Goal: Task Accomplishment & Management: Complete application form

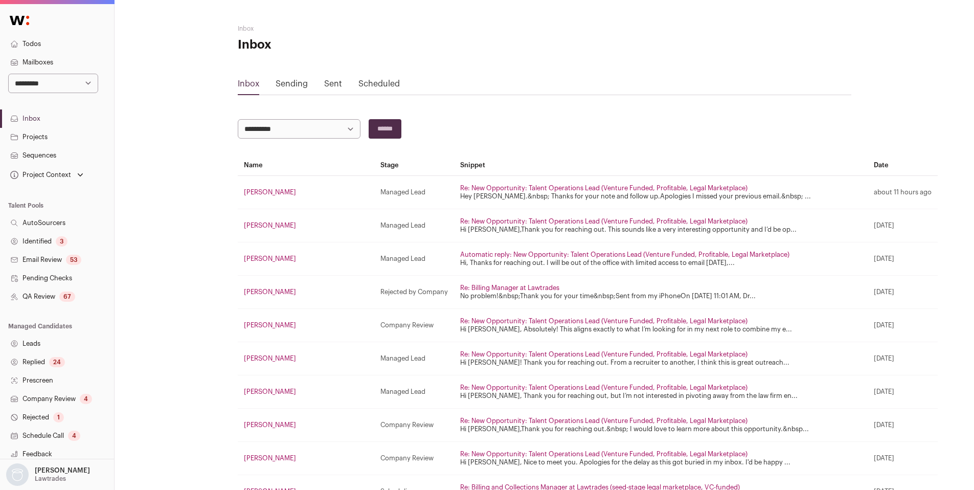
click at [48, 235] on link "Identified 3" at bounding box center [57, 241] width 114 height 18
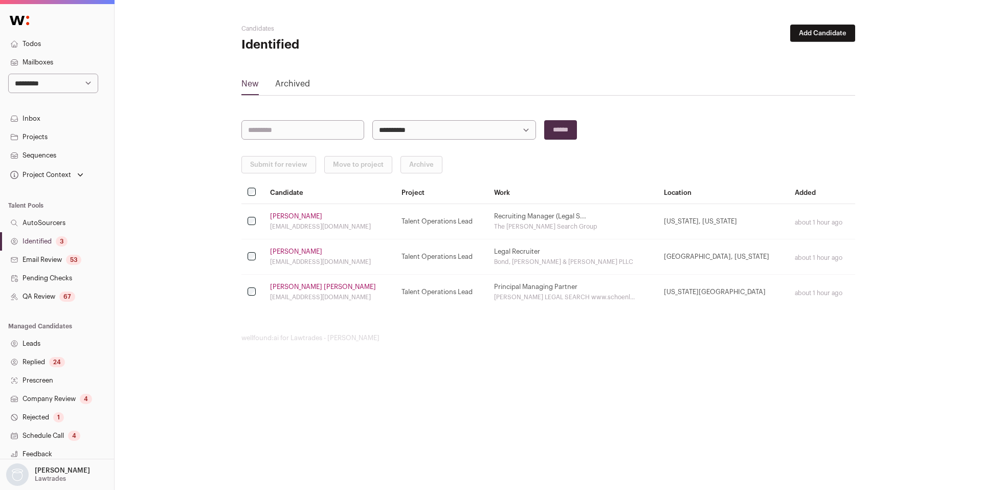
click at [46, 240] on link "Identified 3" at bounding box center [57, 241] width 114 height 18
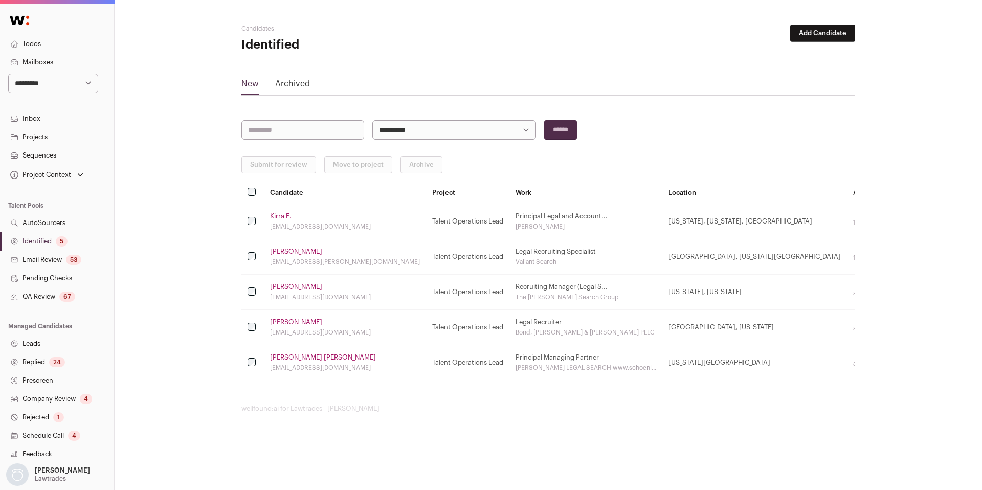
click at [67, 242] on div "5" at bounding box center [62, 241] width 12 height 10
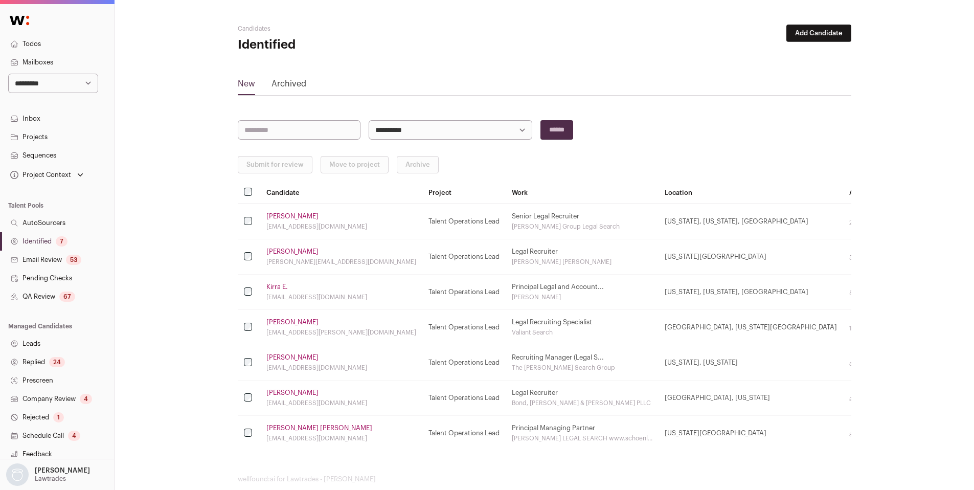
click at [41, 237] on link "Identified 7" at bounding box center [57, 241] width 114 height 18
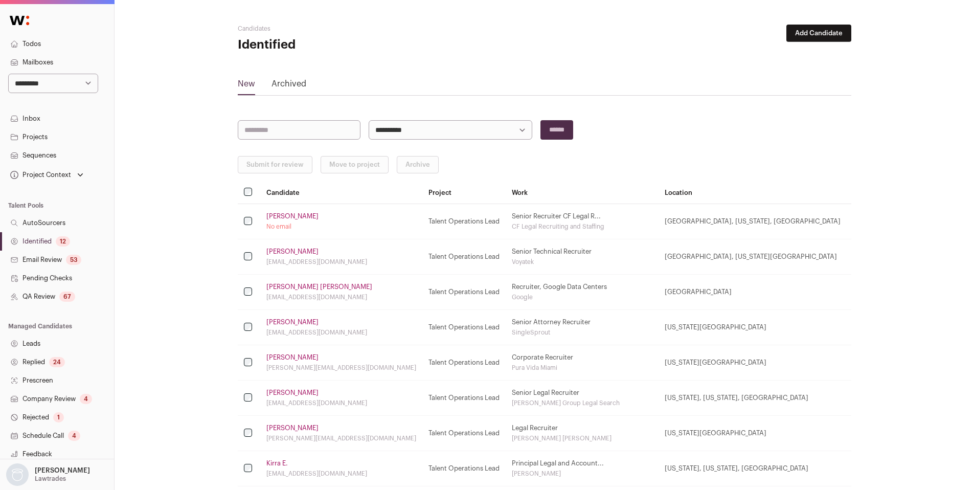
click at [49, 236] on link "Identified 12" at bounding box center [57, 241] width 114 height 18
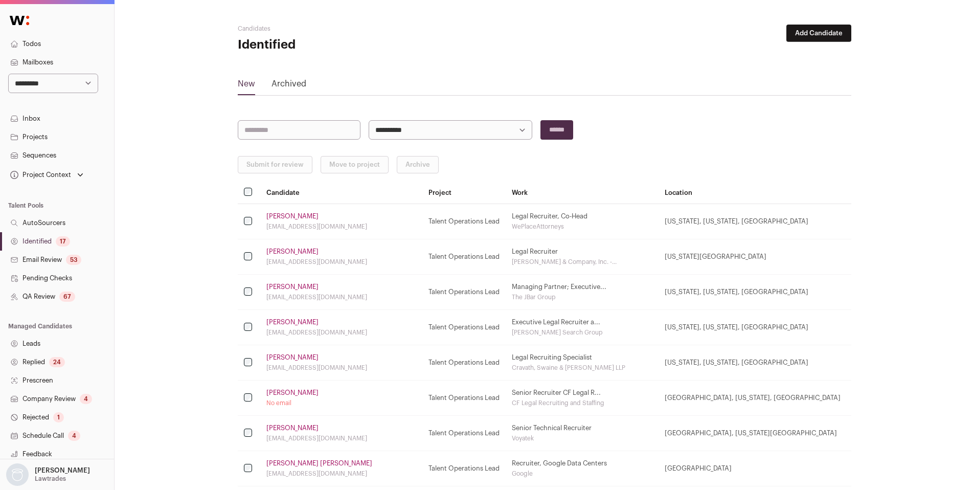
click at [62, 251] on link "Email Review 53" at bounding box center [57, 260] width 114 height 18
click at [52, 242] on link "Identified 17" at bounding box center [57, 241] width 114 height 18
click at [48, 258] on link "Email Review 53" at bounding box center [57, 260] width 114 height 18
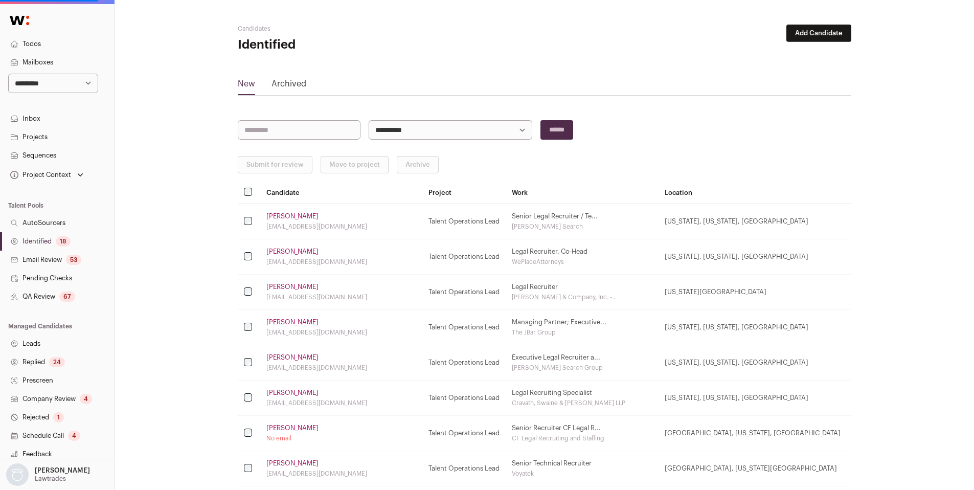
click at [48, 243] on link "Identified 18" at bounding box center [57, 241] width 114 height 18
click at [46, 240] on link "Identified 18" at bounding box center [57, 241] width 114 height 18
click at [53, 245] on link "Identified 19" at bounding box center [57, 241] width 114 height 18
click at [36, 242] on link "Identified 19" at bounding box center [57, 241] width 114 height 18
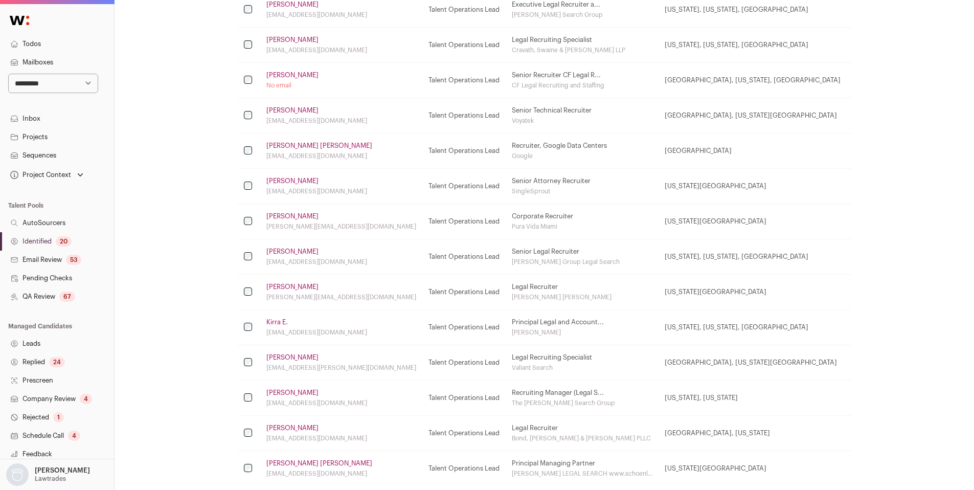
scroll to position [476, 0]
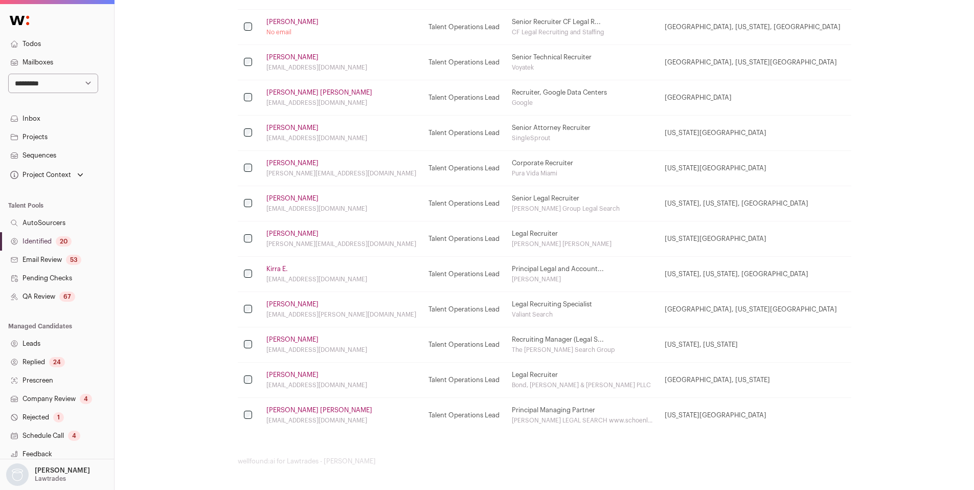
click at [298, 305] on link "[PERSON_NAME]" at bounding box center [292, 304] width 52 height 8
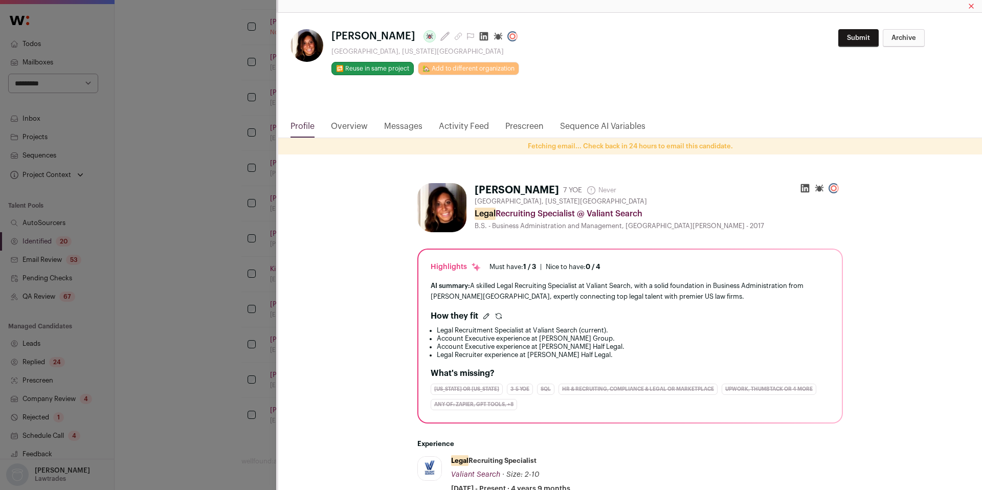
click at [479, 36] on icon "Close modal via background" at bounding box center [484, 36] width 10 height 10
click at [175, 299] on div "**********" at bounding box center [491, 245] width 982 height 490
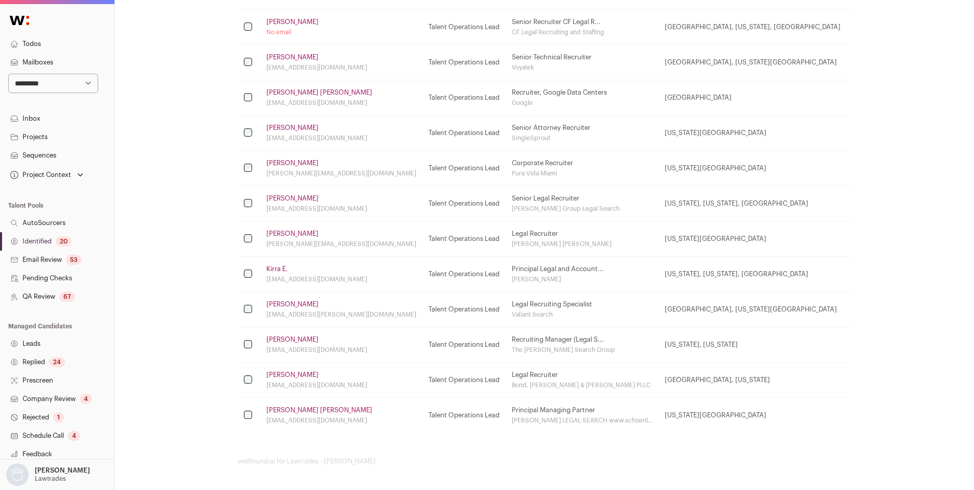
click at [293, 305] on link "[PERSON_NAME]" at bounding box center [292, 304] width 52 height 8
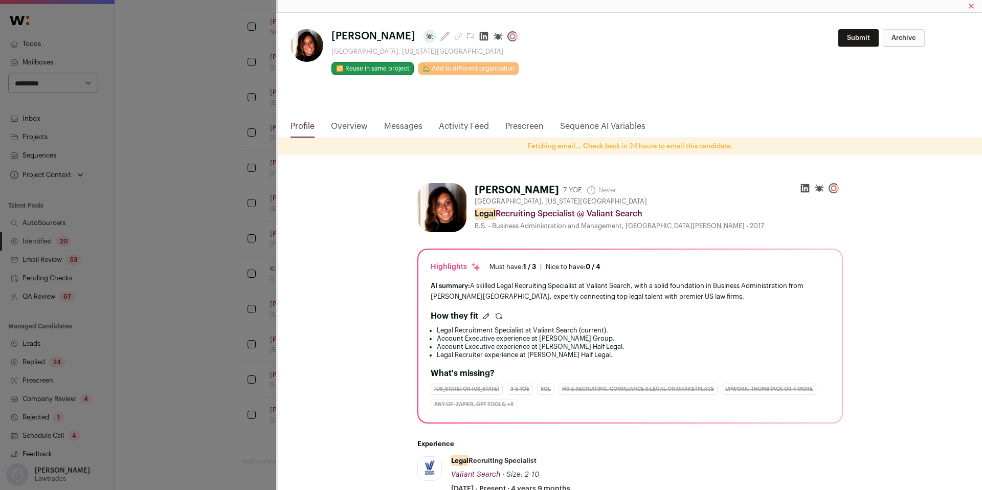
click at [479, 36] on icon "Close modal via background" at bounding box center [484, 36] width 10 height 10
click at [130, 295] on div "**********" at bounding box center [491, 245] width 982 height 490
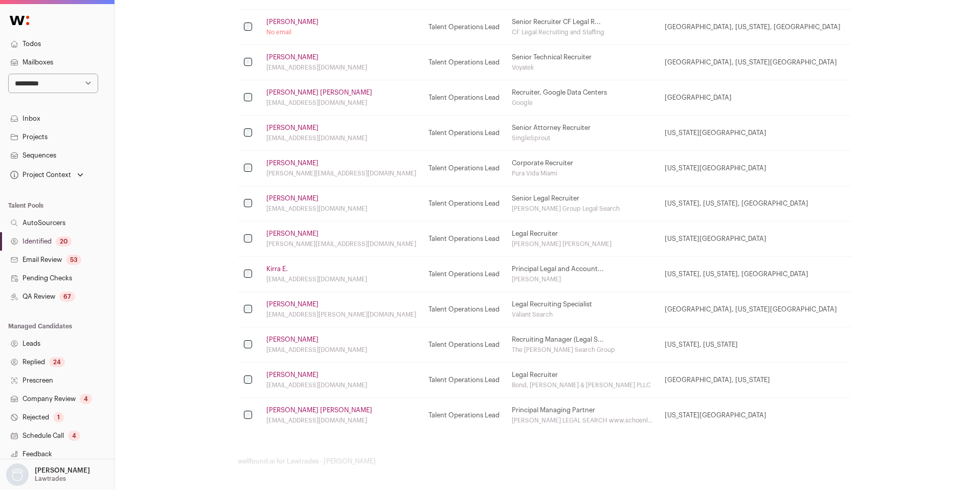
click at [284, 236] on link "[PERSON_NAME]" at bounding box center [292, 234] width 52 height 8
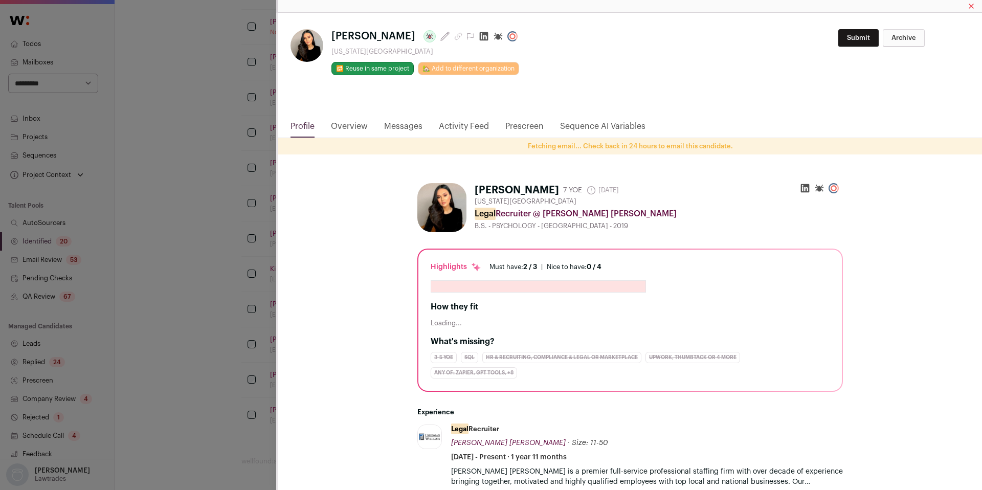
click at [479, 34] on icon "Close modal via background" at bounding box center [484, 36] width 10 height 10
click at [209, 241] on div "**********" at bounding box center [491, 245] width 982 height 490
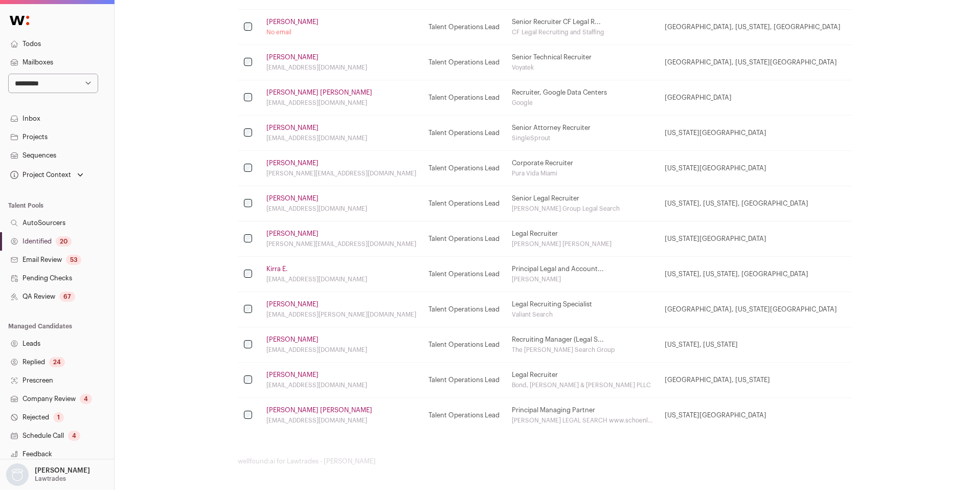
click at [286, 199] on link "[PERSON_NAME]" at bounding box center [292, 198] width 52 height 8
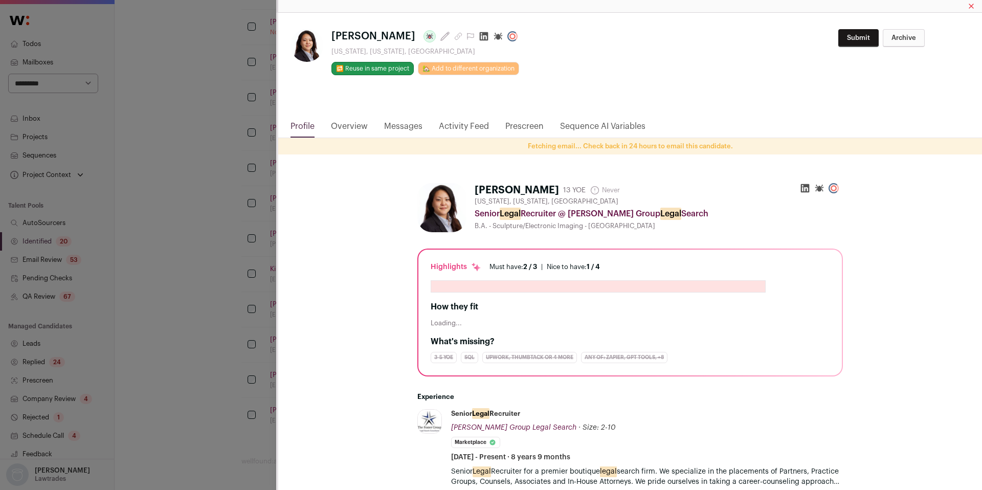
click at [479, 35] on icon "Close modal via background" at bounding box center [484, 36] width 10 height 10
click at [188, 302] on div "**********" at bounding box center [491, 245] width 982 height 490
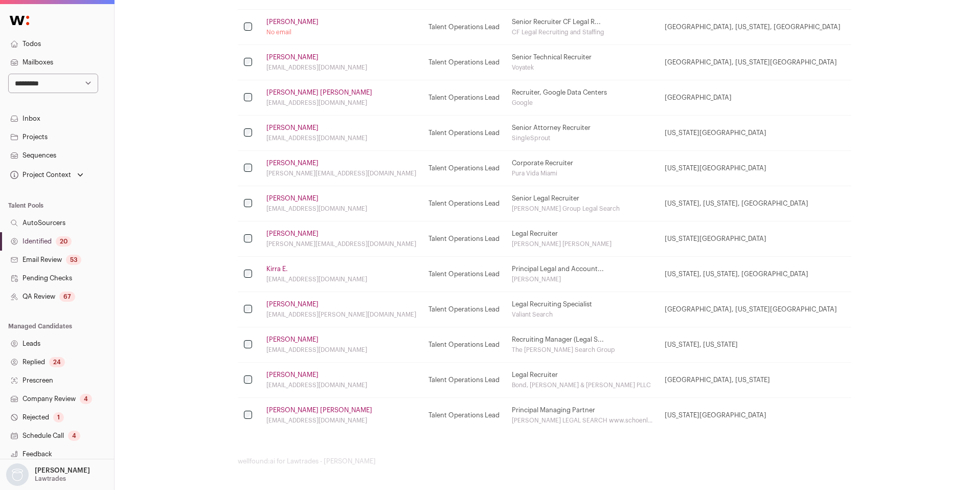
click at [287, 164] on link "[PERSON_NAME]" at bounding box center [292, 163] width 52 height 8
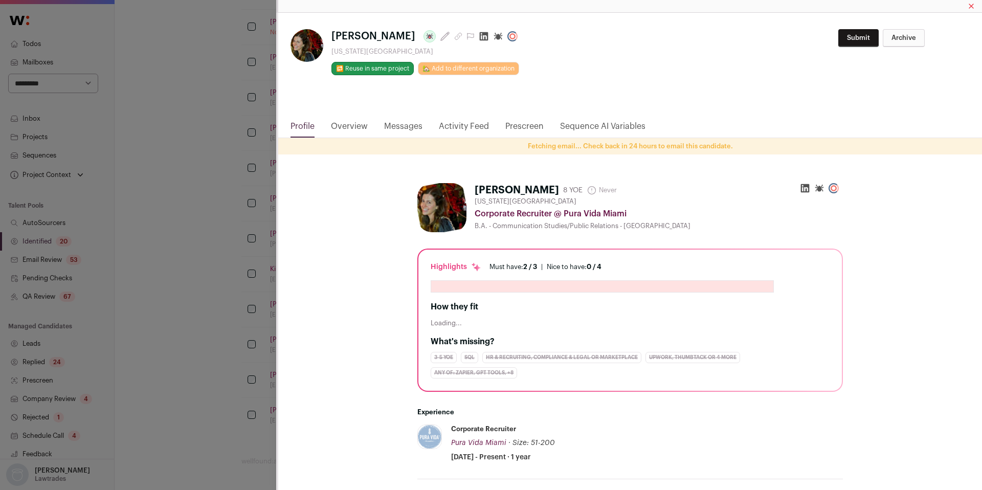
click at [479, 37] on icon "Close modal via background" at bounding box center [484, 36] width 10 height 10
click at [209, 181] on div "**********" at bounding box center [491, 245] width 982 height 490
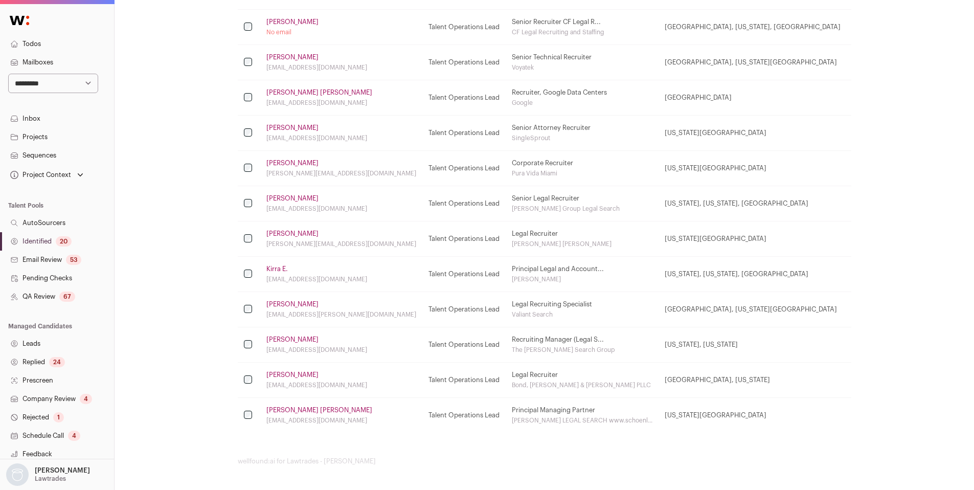
click at [284, 161] on link "[PERSON_NAME]" at bounding box center [292, 163] width 52 height 8
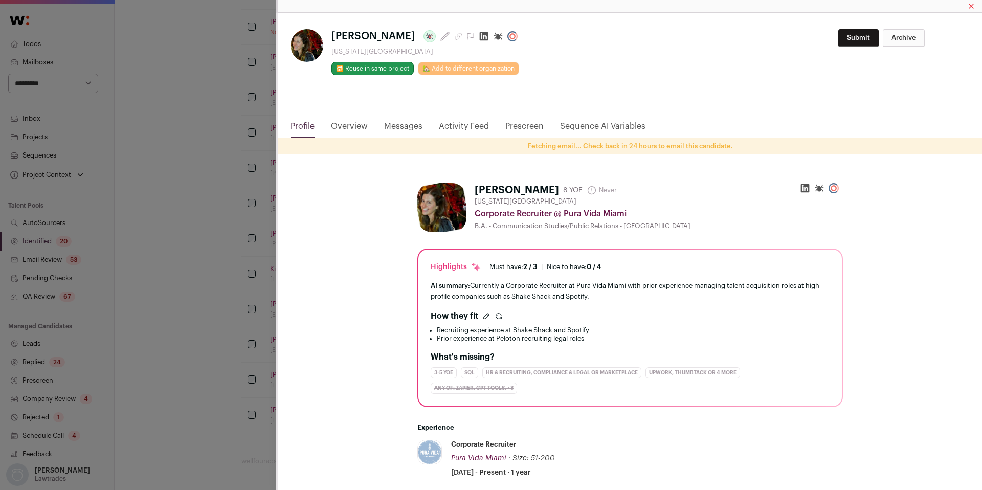
click at [480, 35] on icon "Close modal via background" at bounding box center [484, 36] width 9 height 9
click at [226, 200] on div "**********" at bounding box center [491, 245] width 982 height 490
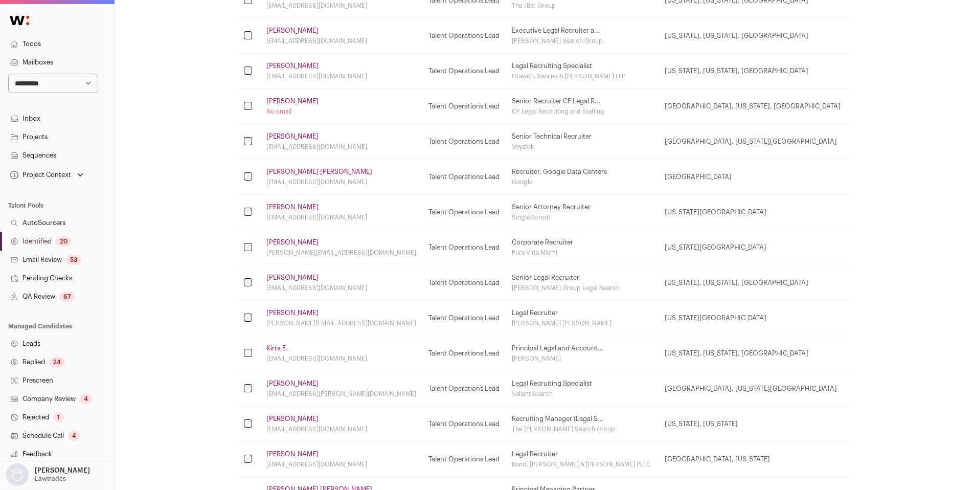
scroll to position [391, 0]
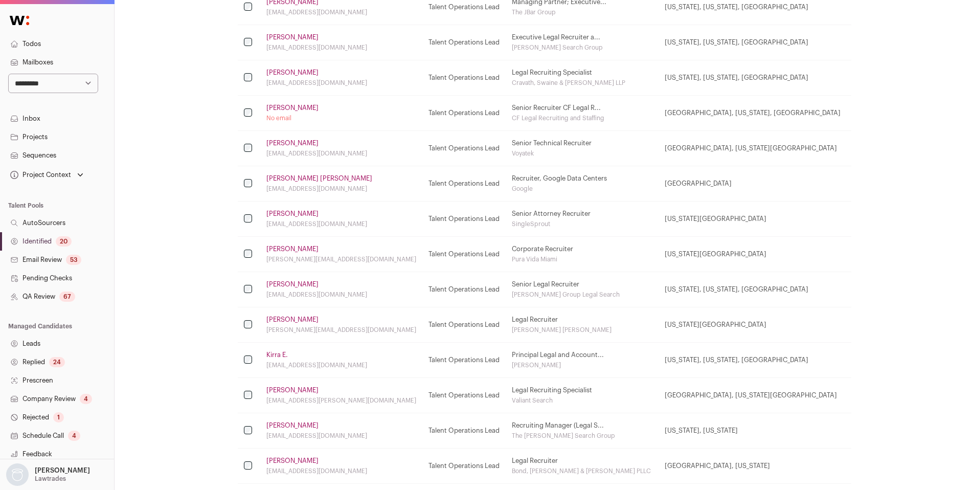
click at [287, 110] on link "[PERSON_NAME]" at bounding box center [292, 108] width 52 height 8
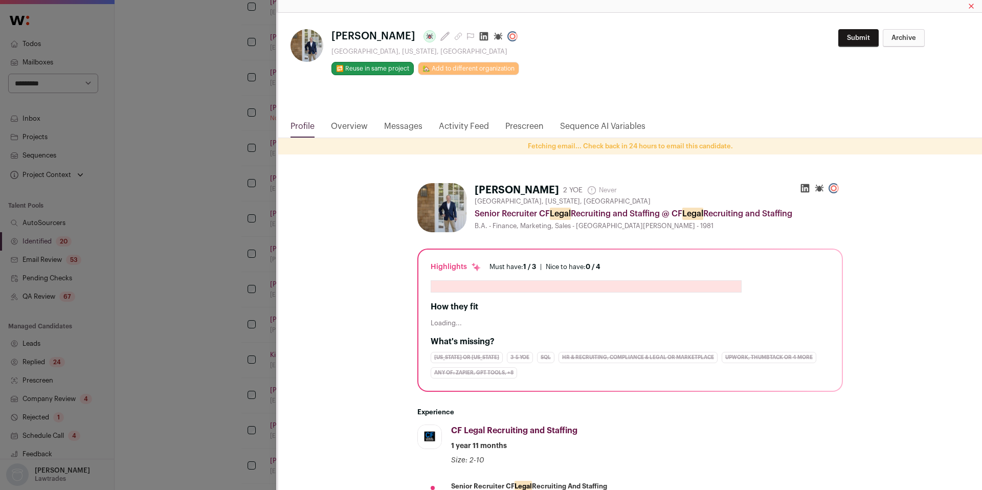
click at [480, 36] on icon "Close modal via background" at bounding box center [484, 36] width 9 height 9
click at [186, 171] on div "[PERSON_NAME] Last update: [DATE] [GEOGRAPHIC_DATA], [US_STATE], [GEOGRAPHIC_DA…" at bounding box center [491, 245] width 982 height 490
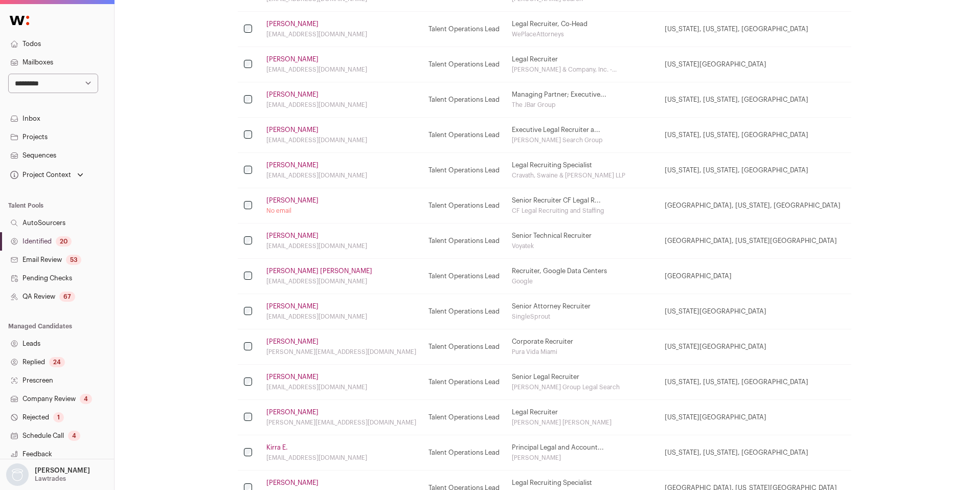
scroll to position [295, 0]
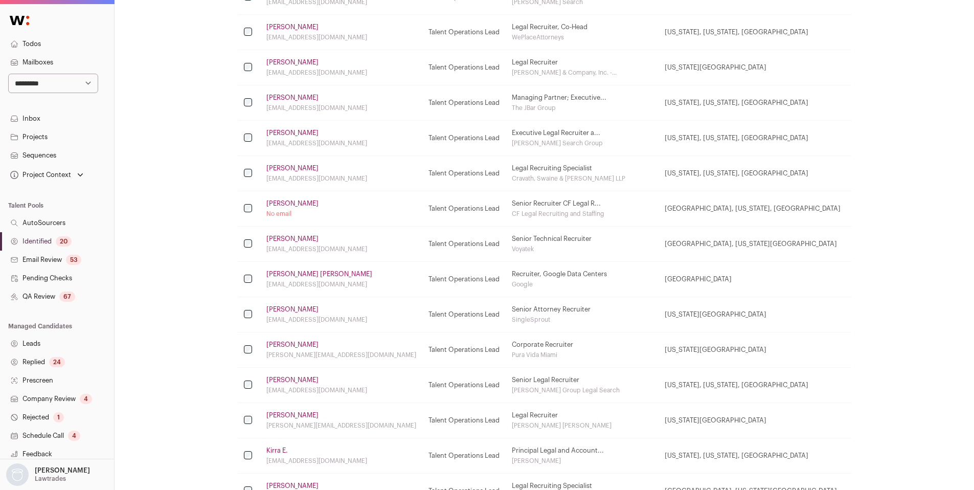
click at [283, 167] on link "[PERSON_NAME]" at bounding box center [292, 168] width 52 height 8
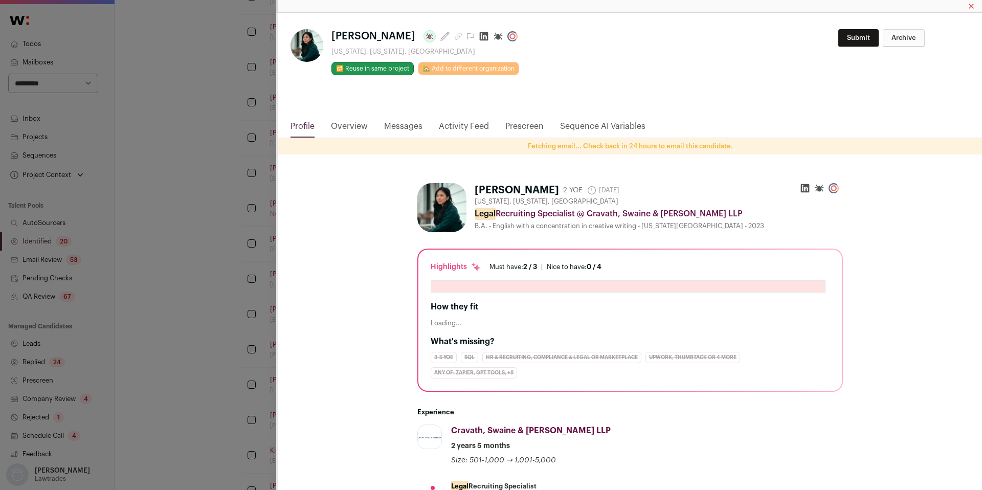
click at [480, 36] on icon "Close modal via background" at bounding box center [484, 36] width 9 height 9
click at [146, 191] on div "**********" at bounding box center [491, 245] width 982 height 490
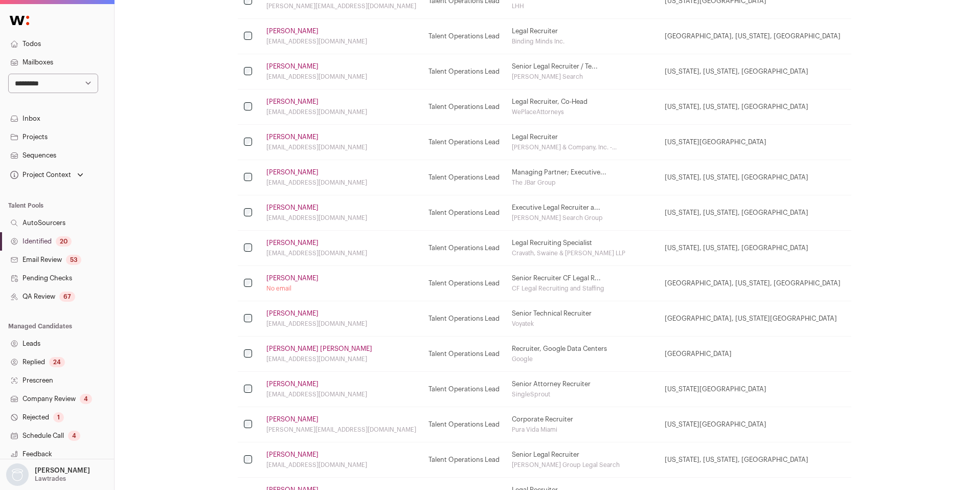
scroll to position [201, 0]
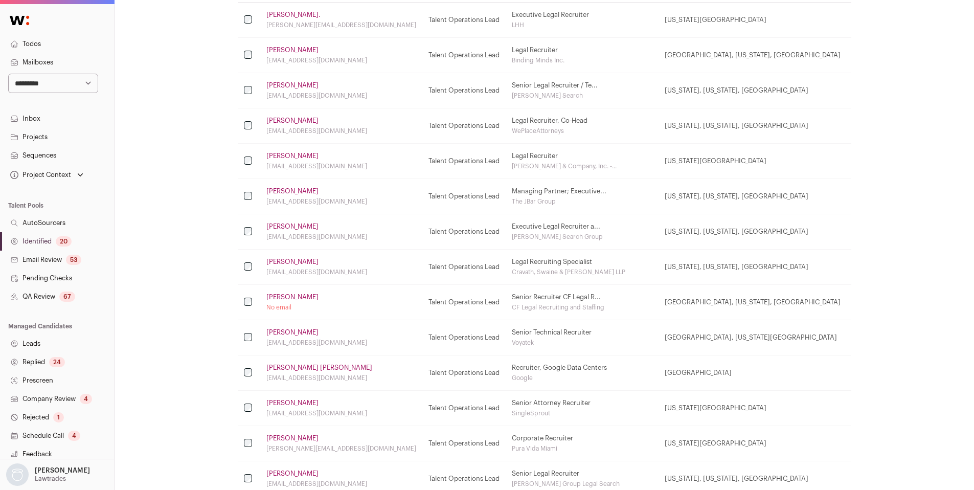
click at [299, 161] on td "[PERSON_NAME] [EMAIL_ADDRESS][DOMAIN_NAME]" at bounding box center [341, 161] width 162 height 35
click at [300, 157] on link "[PERSON_NAME]" at bounding box center [292, 156] width 52 height 8
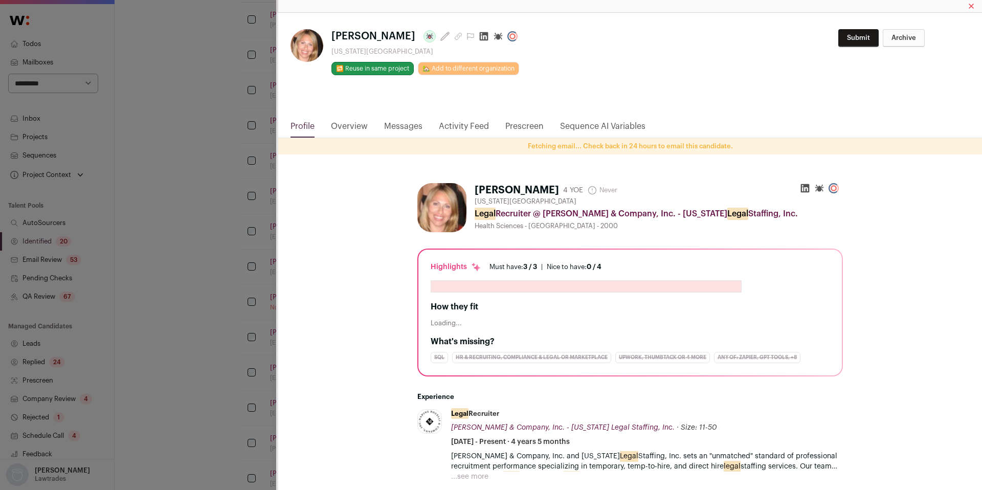
click at [488, 38] on icon "Close modal via background" at bounding box center [484, 36] width 9 height 9
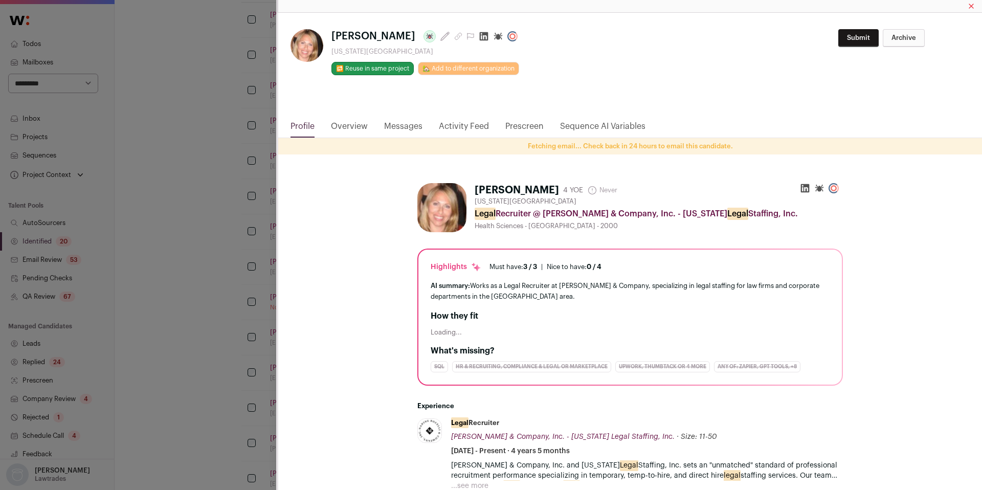
click at [237, 186] on div "[PERSON_NAME] Last update: [DATE] [US_STATE][GEOGRAPHIC_DATA] 🔂 Reuse in same p…" at bounding box center [491, 245] width 982 height 490
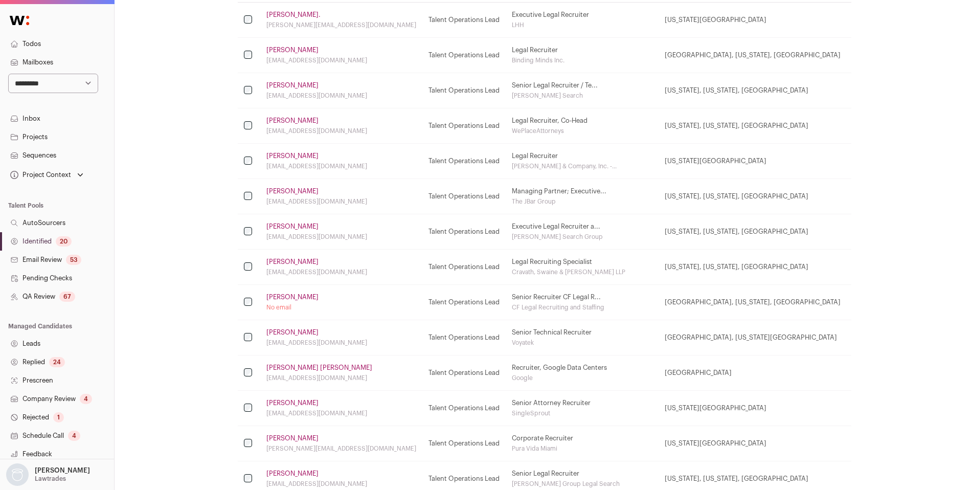
click at [279, 120] on link "[PERSON_NAME]" at bounding box center [292, 121] width 52 height 8
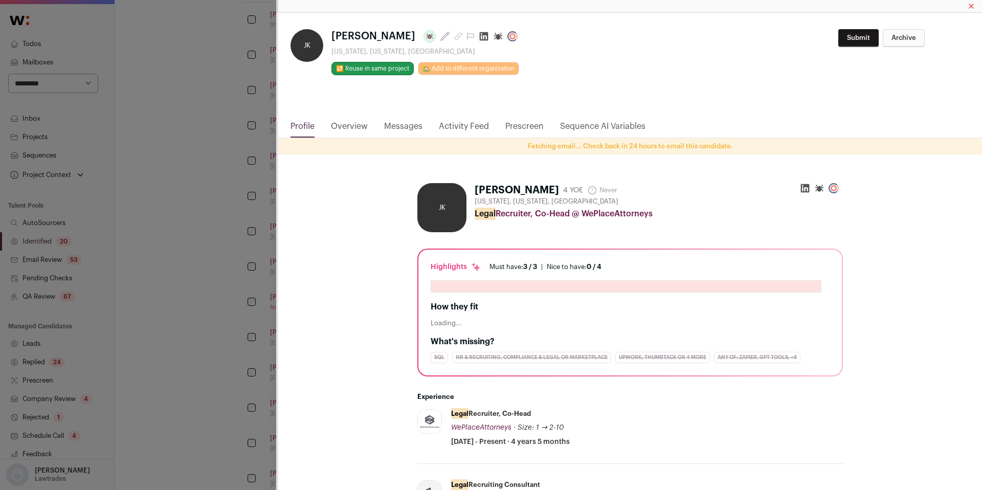
click at [480, 36] on icon "Close modal via background" at bounding box center [484, 36] width 9 height 9
click at [191, 186] on div "JK [PERSON_NAME] Last update: [DATE] [US_STATE], [US_STATE], [GEOGRAPHIC_DATA] …" at bounding box center [491, 245] width 982 height 490
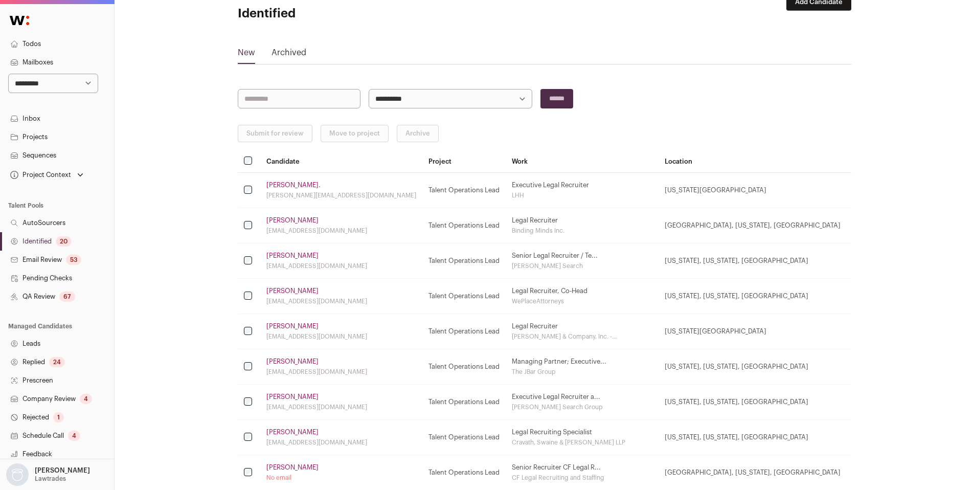
scroll to position [28, 0]
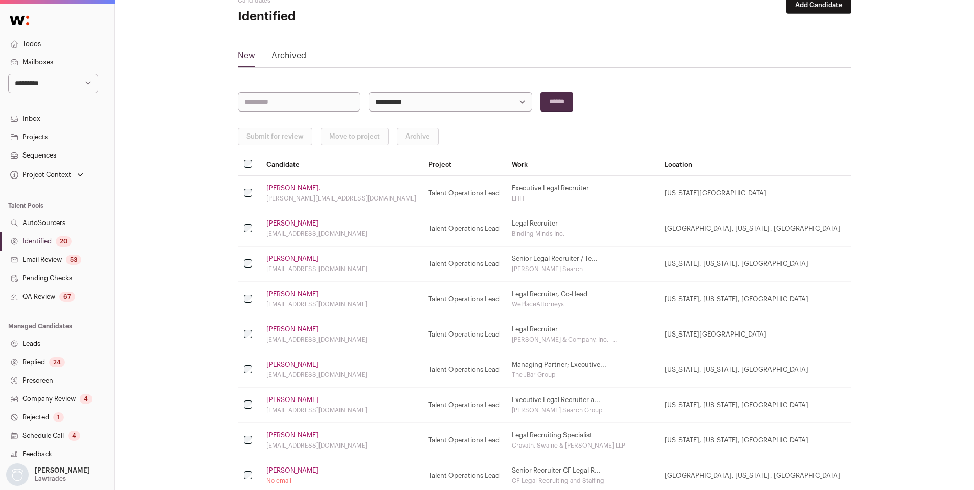
click at [279, 225] on link "[PERSON_NAME]" at bounding box center [292, 223] width 52 height 8
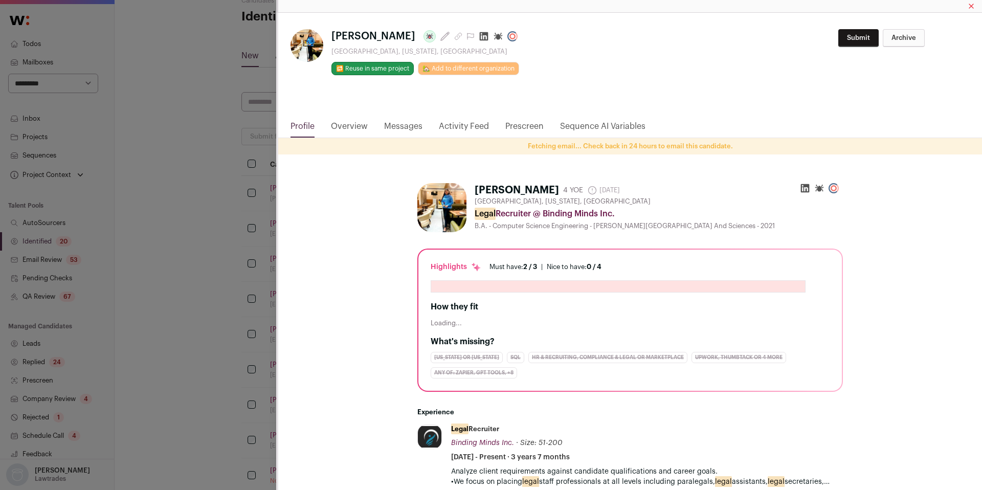
click at [479, 37] on icon "Close modal via background" at bounding box center [484, 36] width 10 height 10
click at [247, 236] on div "[PERSON_NAME] Last update: [DATE] [GEOGRAPHIC_DATA], [US_STATE], [GEOGRAPHIC_DA…" at bounding box center [491, 245] width 982 height 490
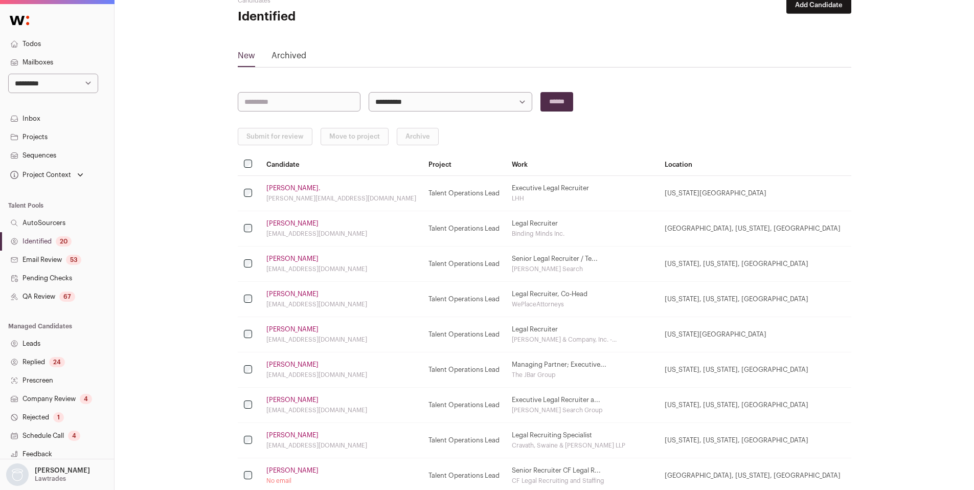
click at [274, 193] on td "[PERSON_NAME]. [PERSON_NAME][EMAIL_ADDRESS][DOMAIN_NAME]" at bounding box center [341, 193] width 162 height 35
click at [277, 185] on link "[PERSON_NAME]." at bounding box center [293, 188] width 54 height 8
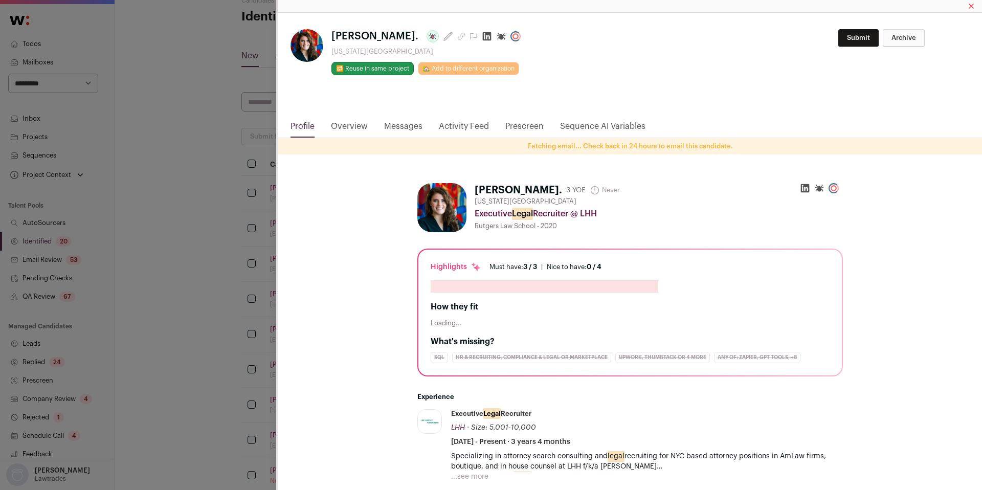
click at [483, 35] on icon "Close modal via background" at bounding box center [487, 36] width 9 height 9
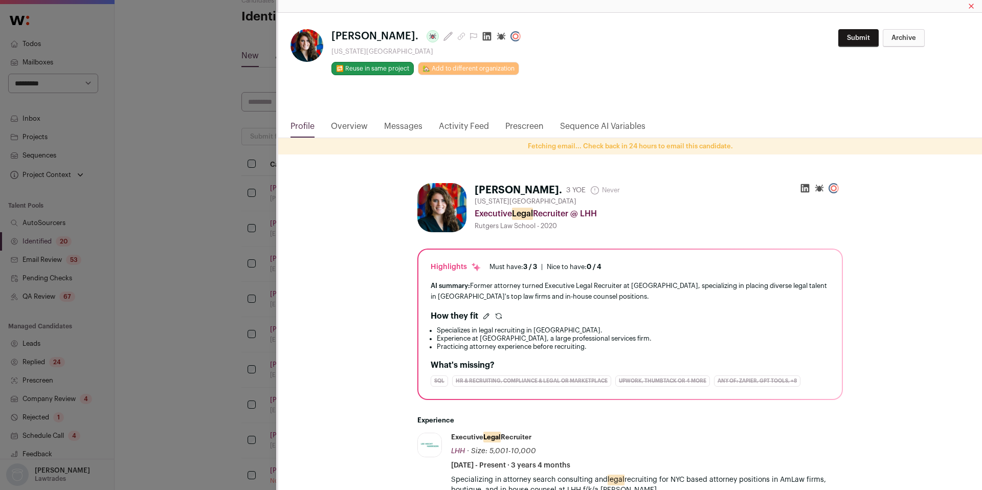
click at [196, 186] on div "**********" at bounding box center [491, 245] width 982 height 490
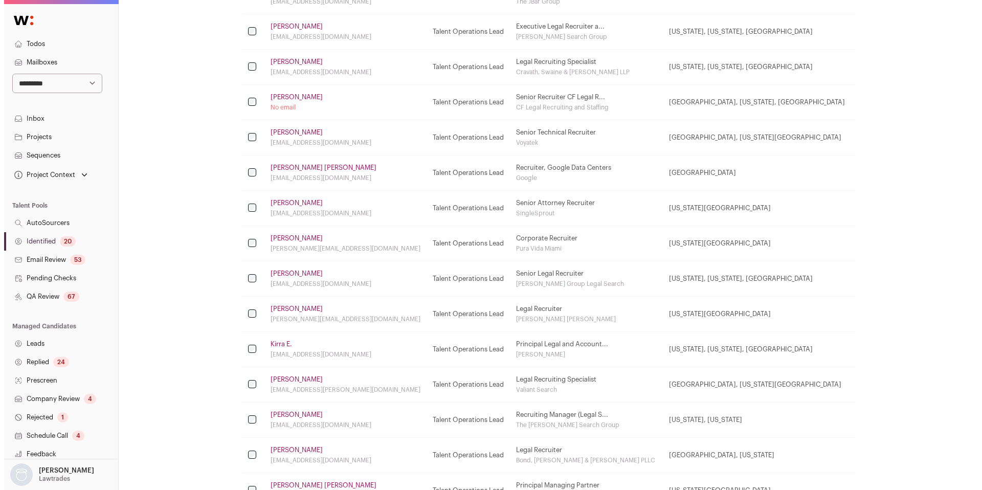
scroll to position [476, 0]
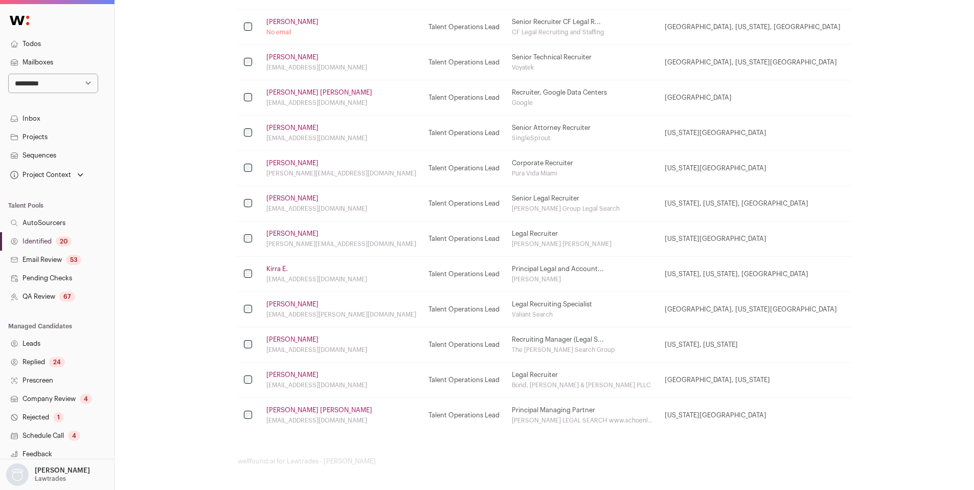
click at [289, 302] on link "[PERSON_NAME]" at bounding box center [292, 304] width 52 height 8
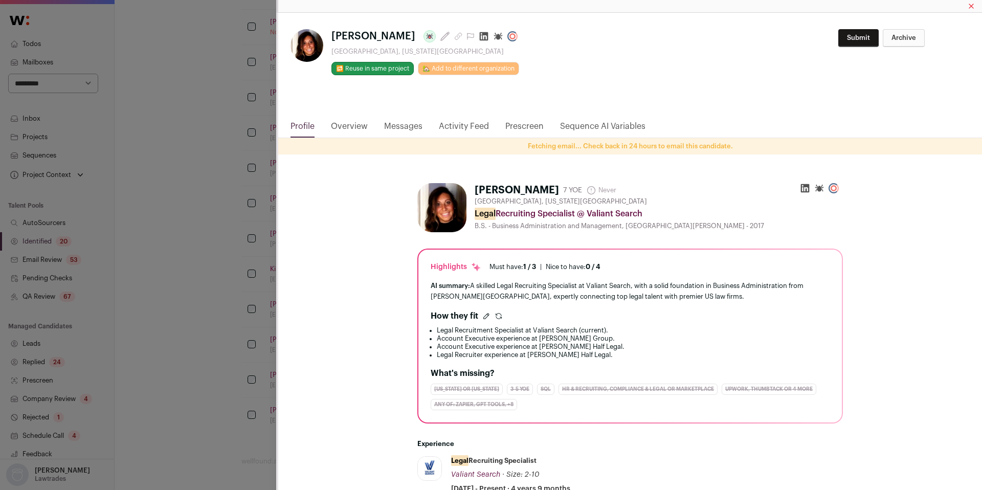
click at [348, 124] on link "Overview" at bounding box center [349, 128] width 37 height 17
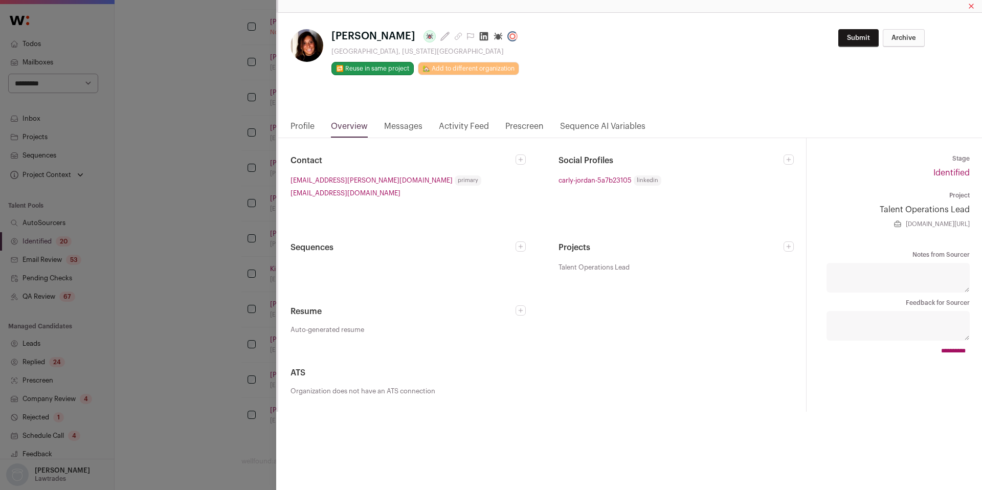
click at [519, 160] on icon "Close modal via background" at bounding box center [520, 159] width 4 height 4
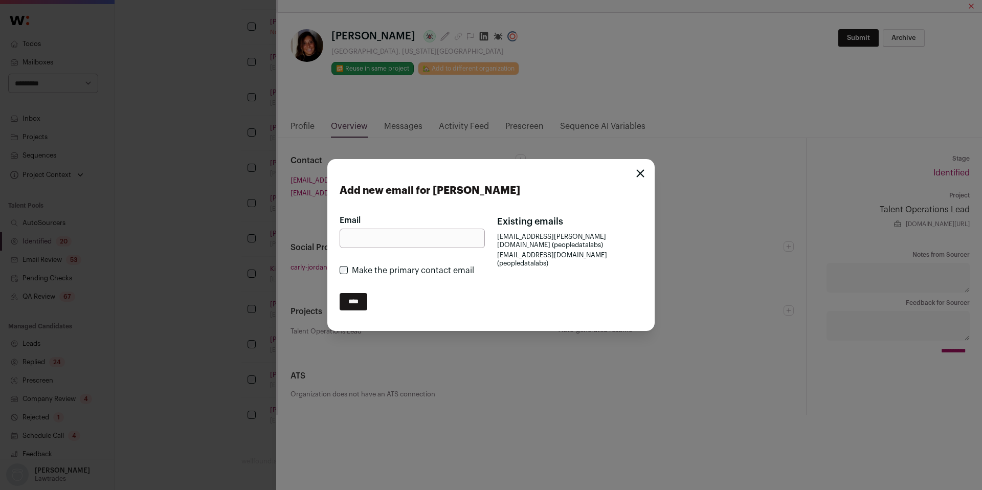
click at [384, 249] on div "Email Make the primary contact email ****" at bounding box center [411, 266] width 145 height 104
click at [382, 244] on input "Email" at bounding box center [411, 238] width 145 height 19
paste input "**********"
type input "**********"
click at [358, 296] on input "****" at bounding box center [353, 301] width 28 height 17
